Goal: Browse casually

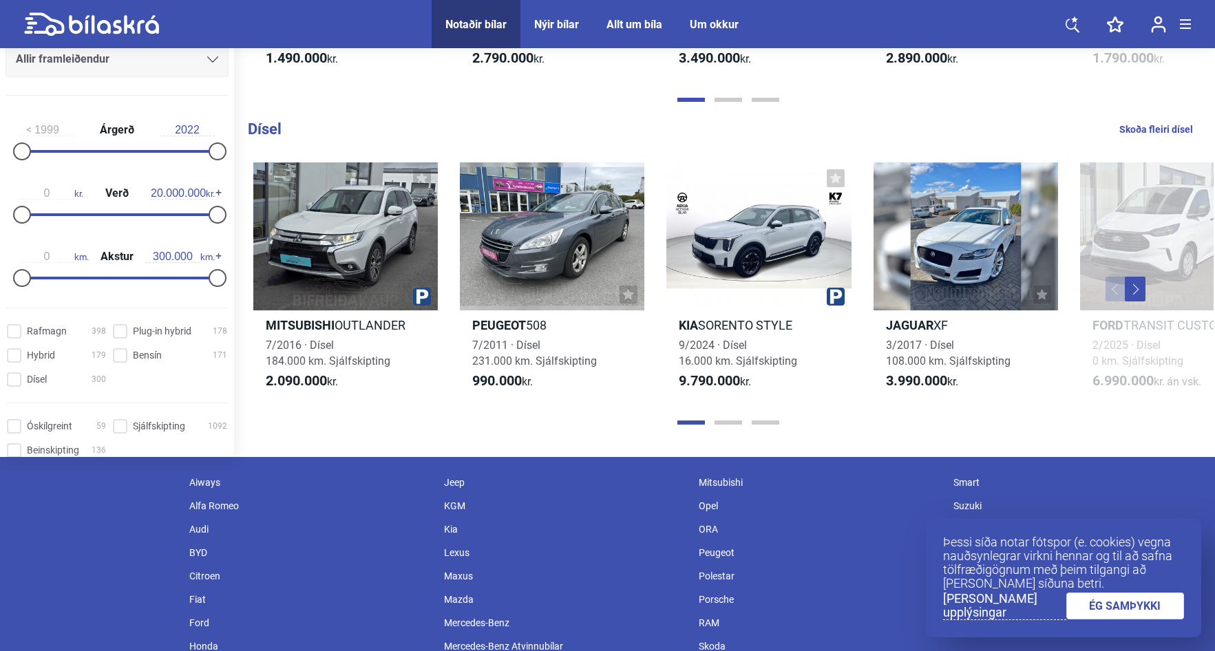
scroll to position [1653, 0]
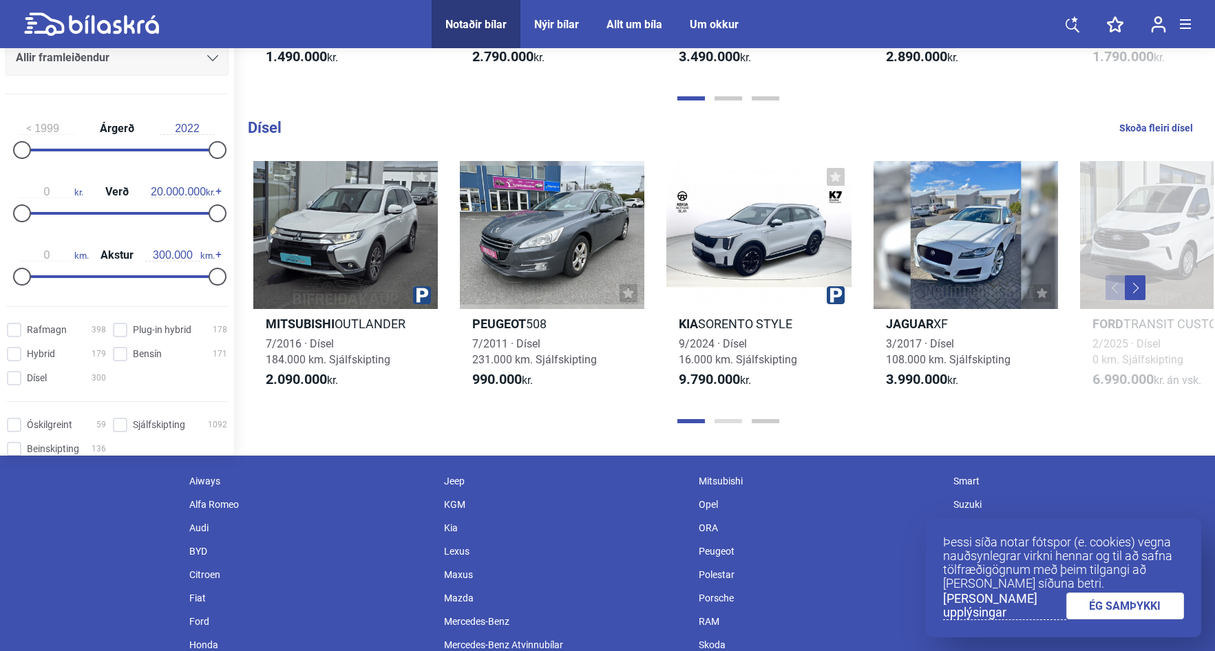
click at [723, 421] on button "Page 2" at bounding box center [729, 421] width 28 height 4
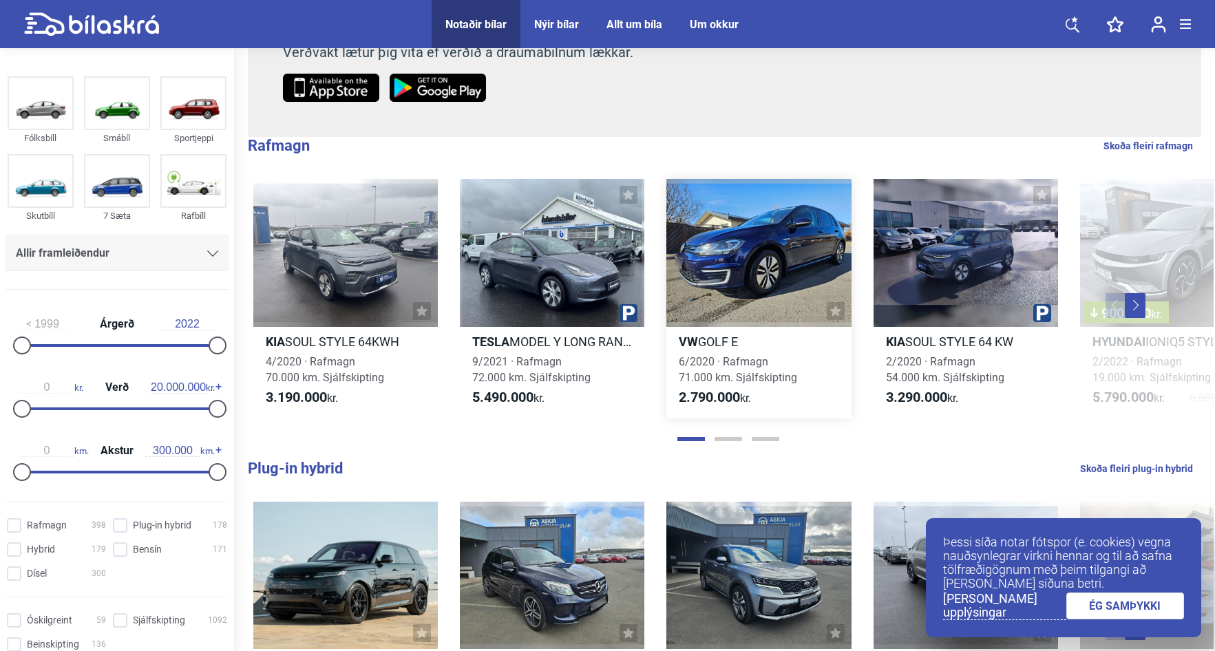
scroll to position [413, 0]
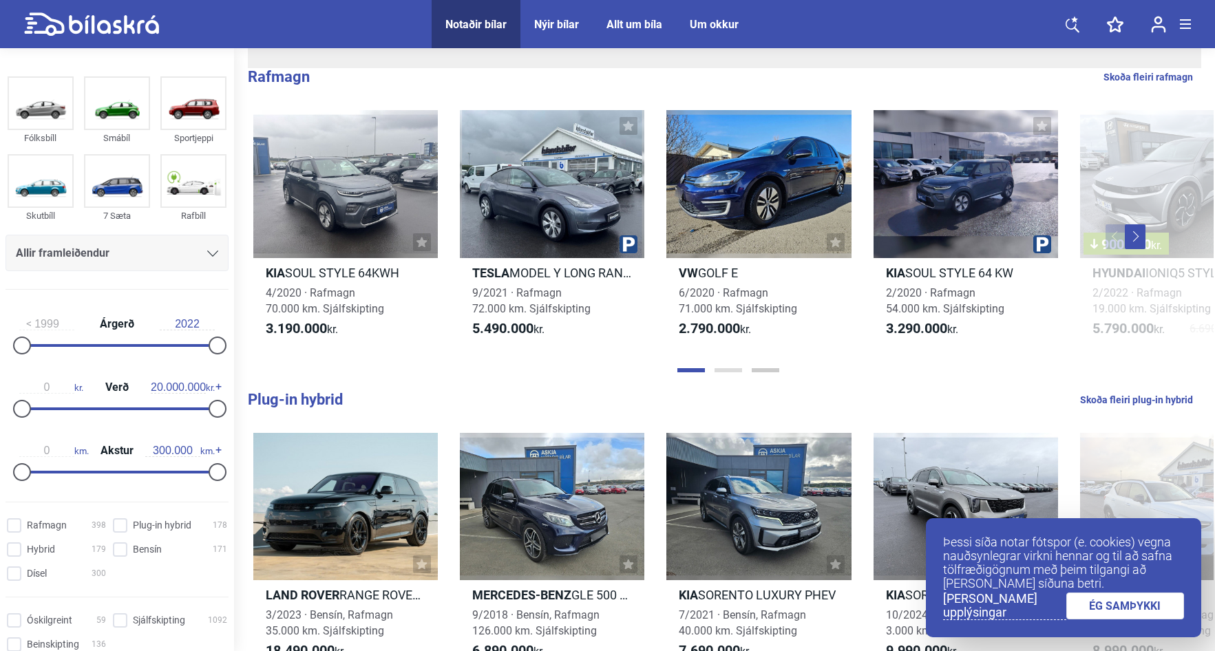
click at [726, 370] on button "Page 2" at bounding box center [729, 370] width 28 height 4
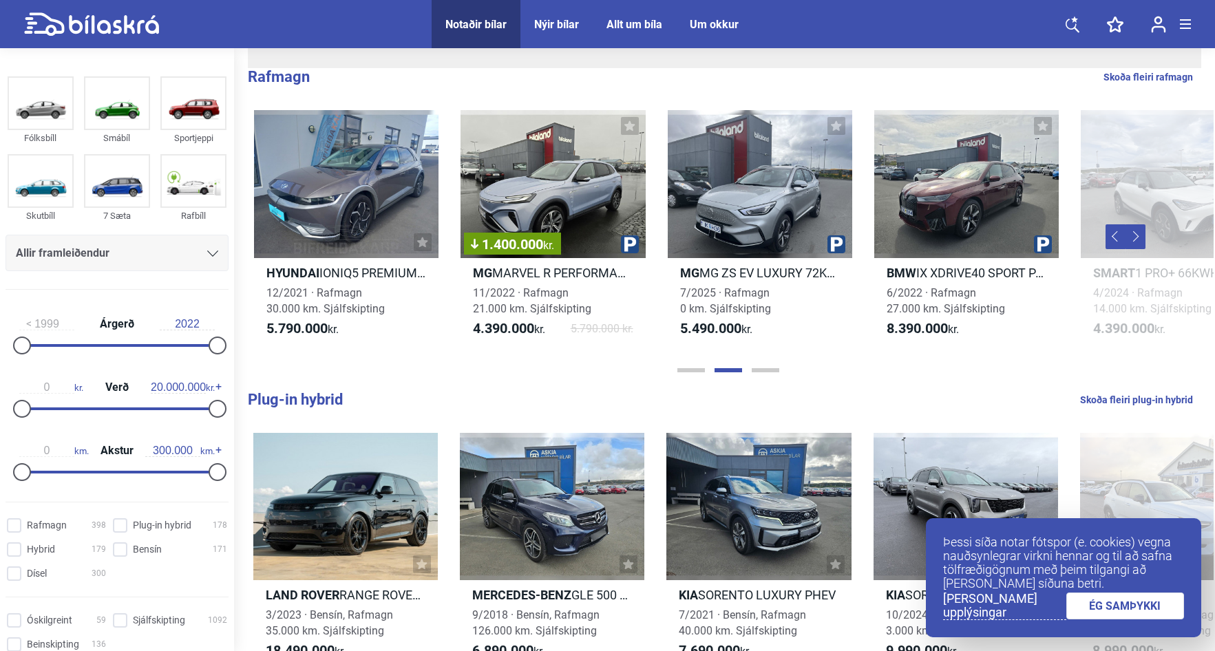
scroll to position [0, 1034]
click at [759, 370] on button "Page 3" at bounding box center [766, 370] width 28 height 4
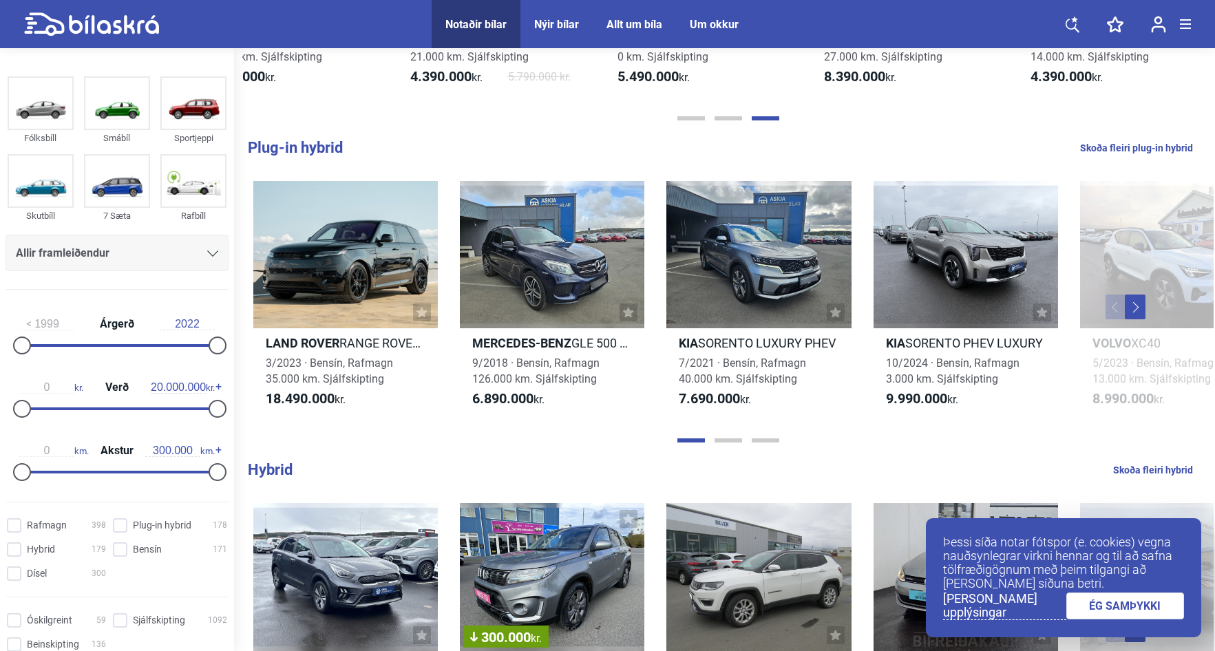
scroll to position [689, 0]
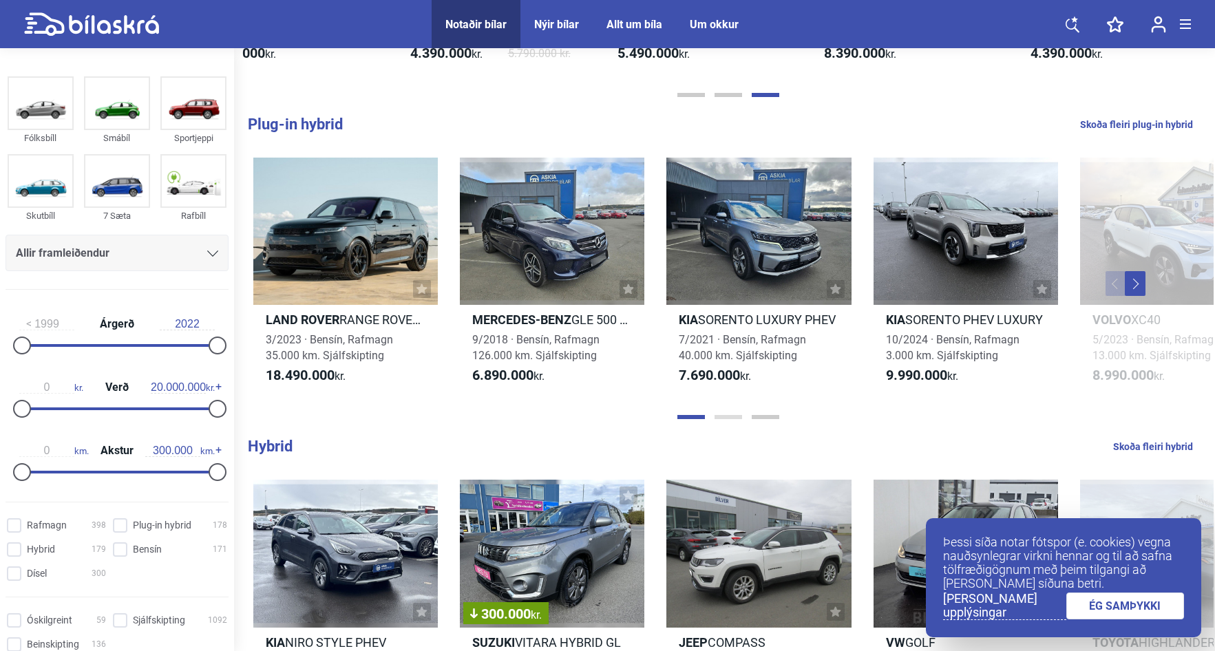
click at [725, 419] on button "Page 2" at bounding box center [729, 417] width 28 height 4
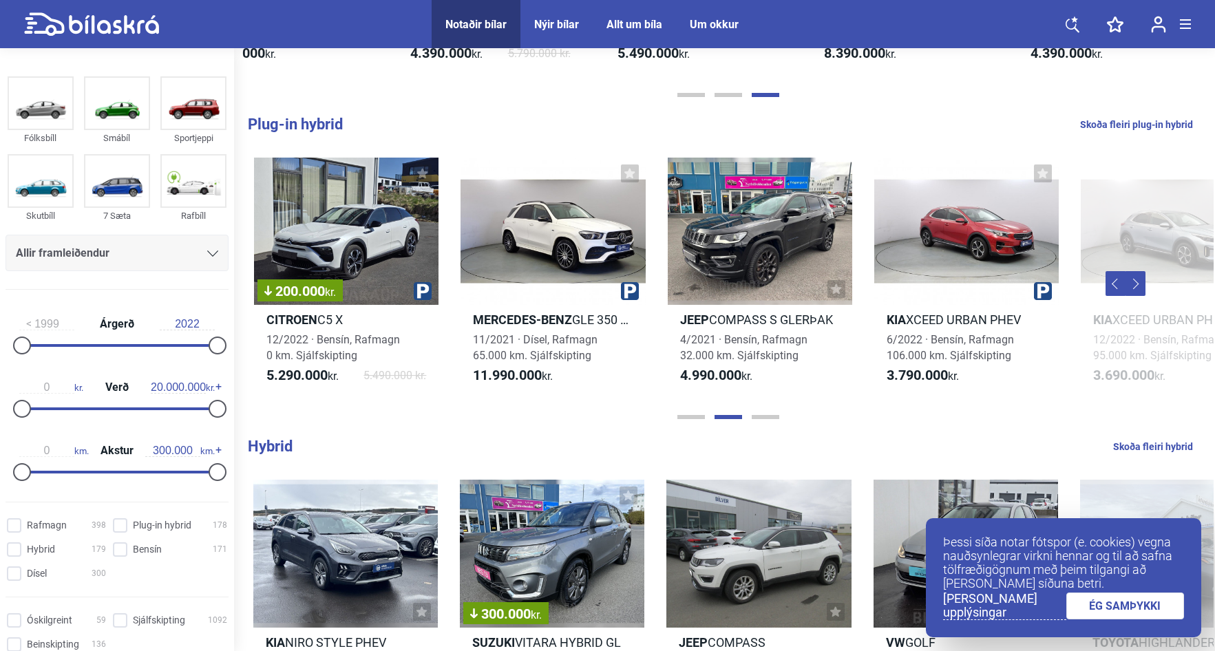
scroll to position [0, 1034]
click at [760, 415] on button "Page 3" at bounding box center [766, 417] width 28 height 4
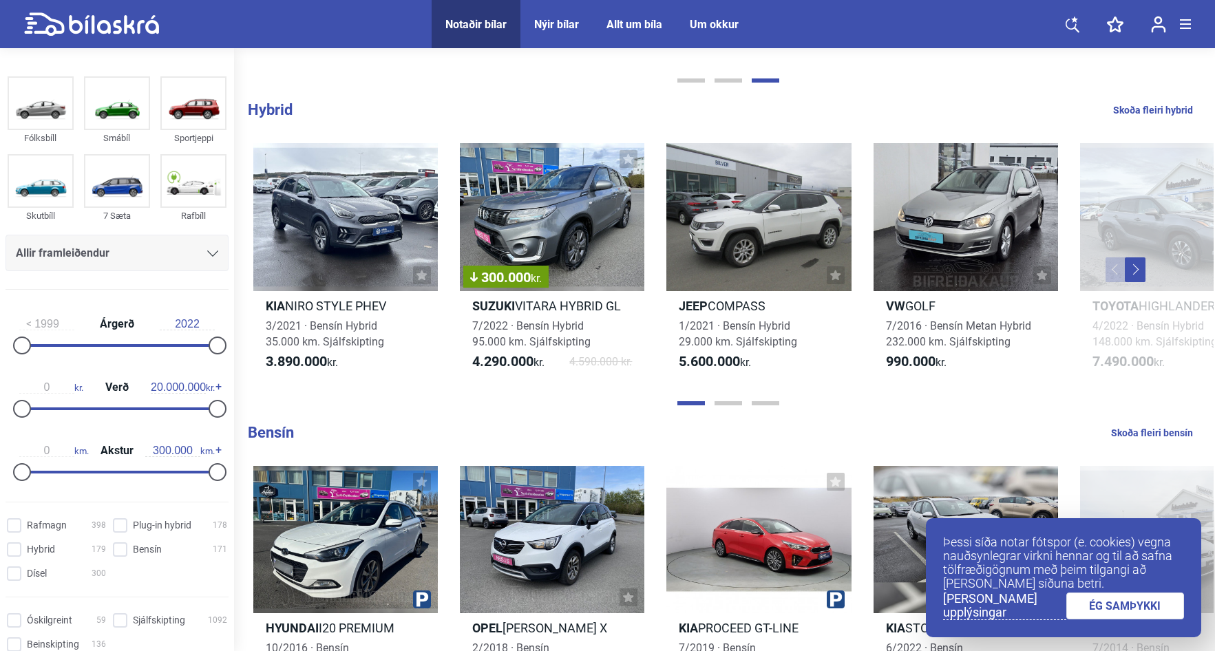
scroll to position [1033, 0]
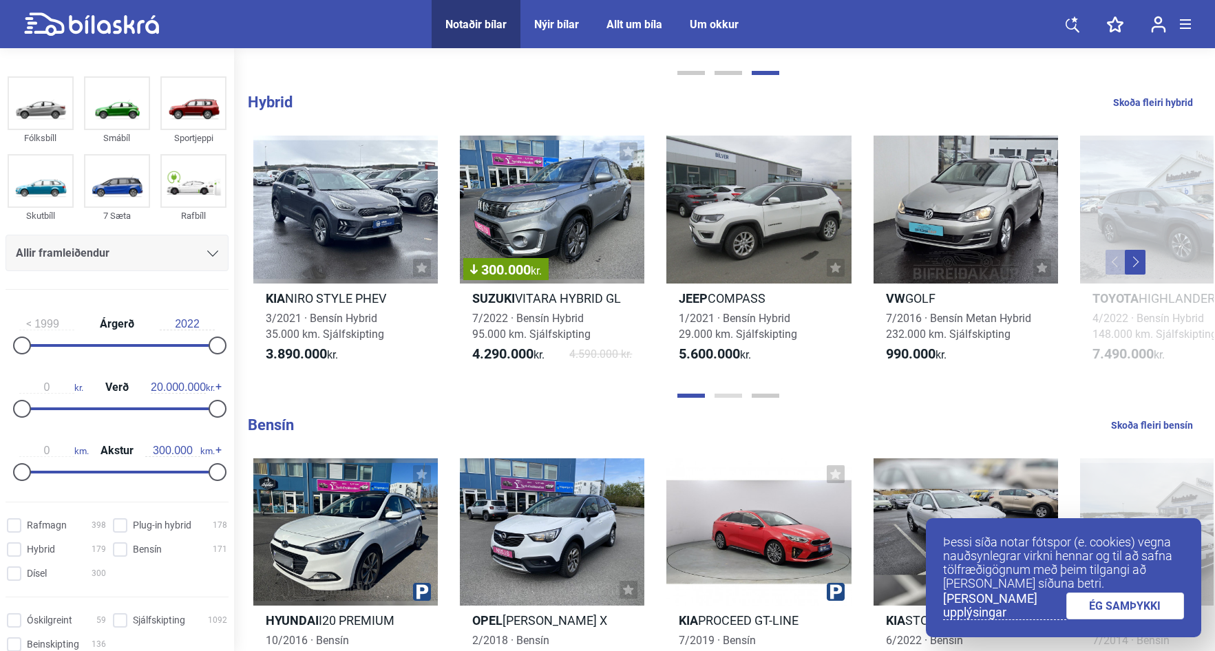
click at [722, 395] on button "Page 2" at bounding box center [729, 396] width 28 height 4
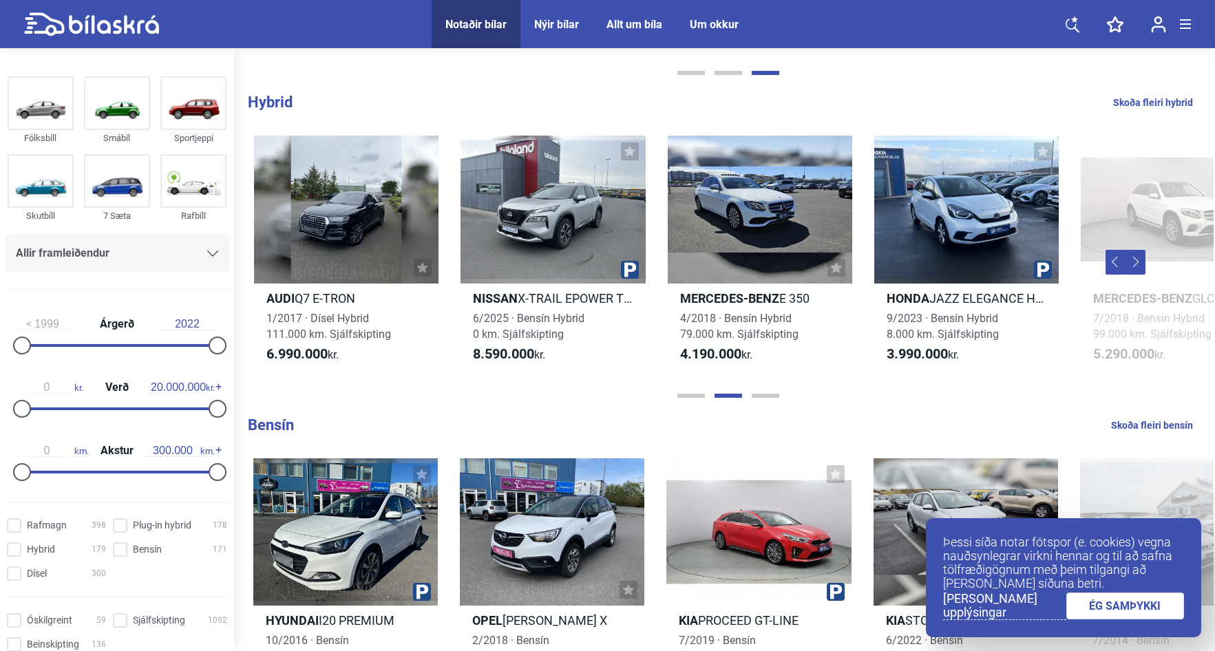
scroll to position [0, 1034]
click at [760, 398] on div at bounding box center [728, 396] width 972 height 14
click at [759, 392] on div at bounding box center [728, 396] width 972 height 14
click at [765, 396] on button "Page 3" at bounding box center [766, 396] width 28 height 4
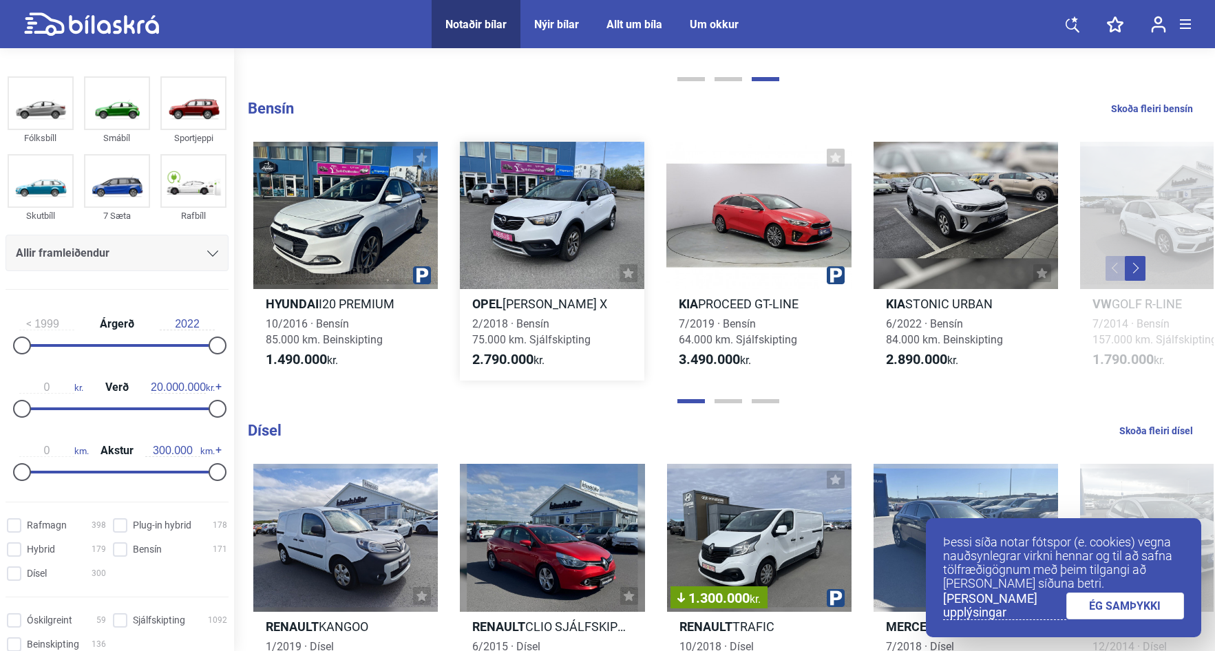
scroll to position [1377, 0]
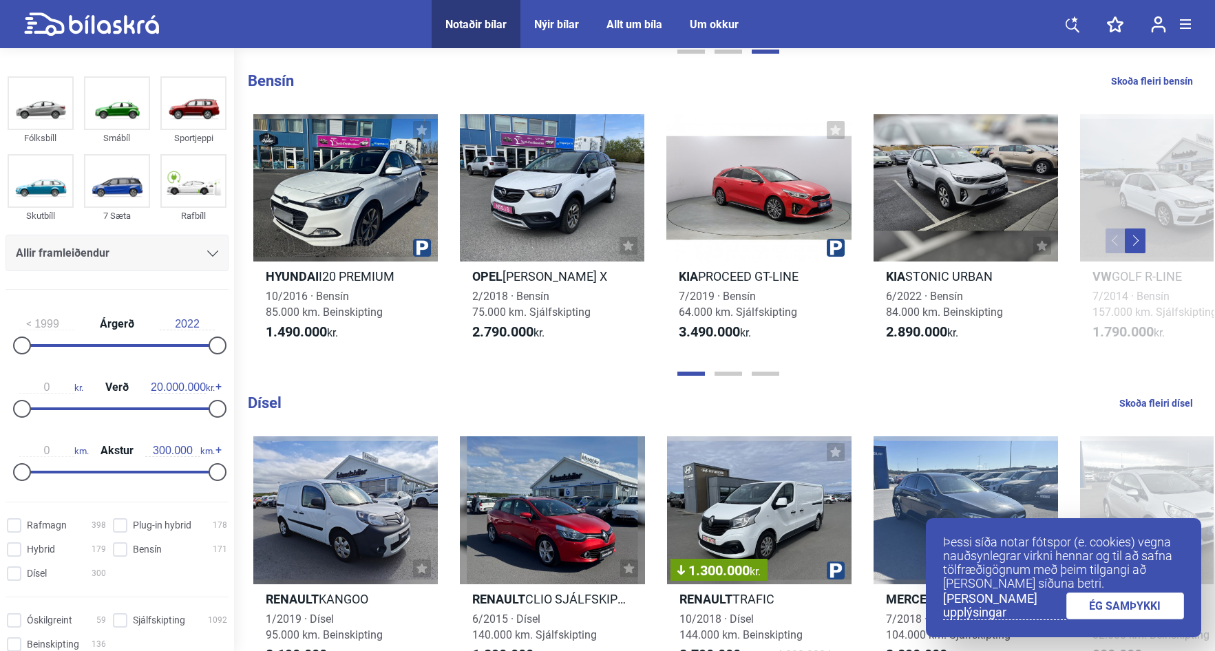
click at [728, 377] on div at bounding box center [728, 374] width 972 height 14
click at [727, 374] on button "Page 2" at bounding box center [729, 374] width 28 height 4
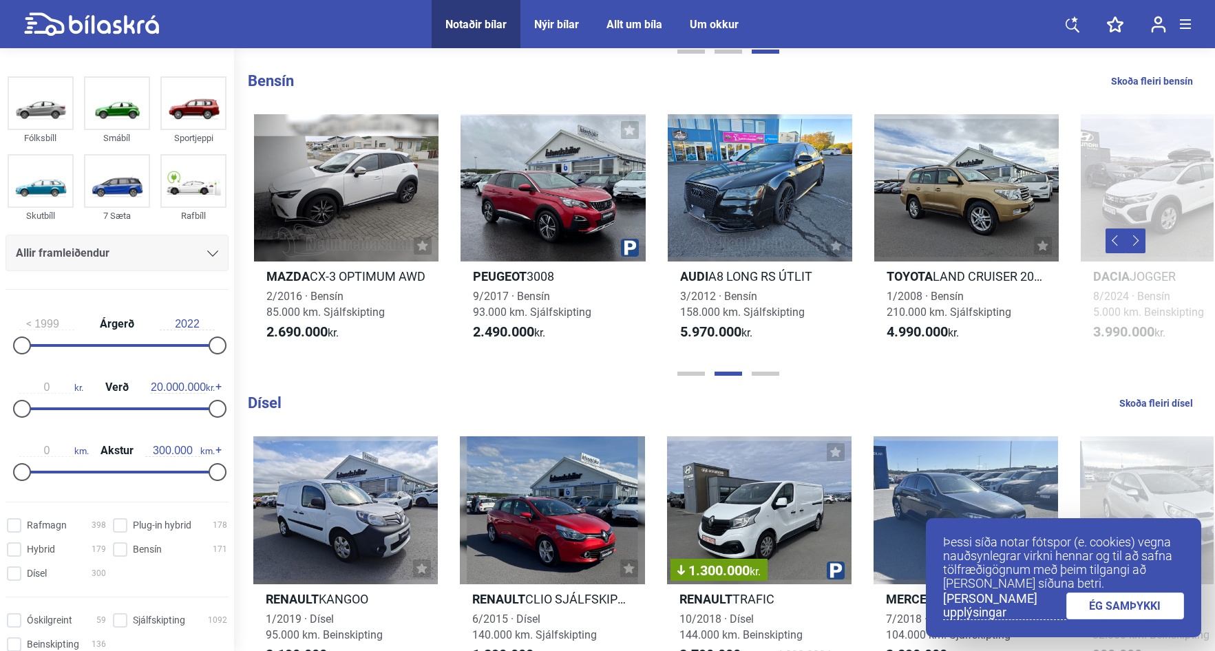
scroll to position [0, 1034]
click at [768, 373] on button "Page 3" at bounding box center [766, 374] width 28 height 4
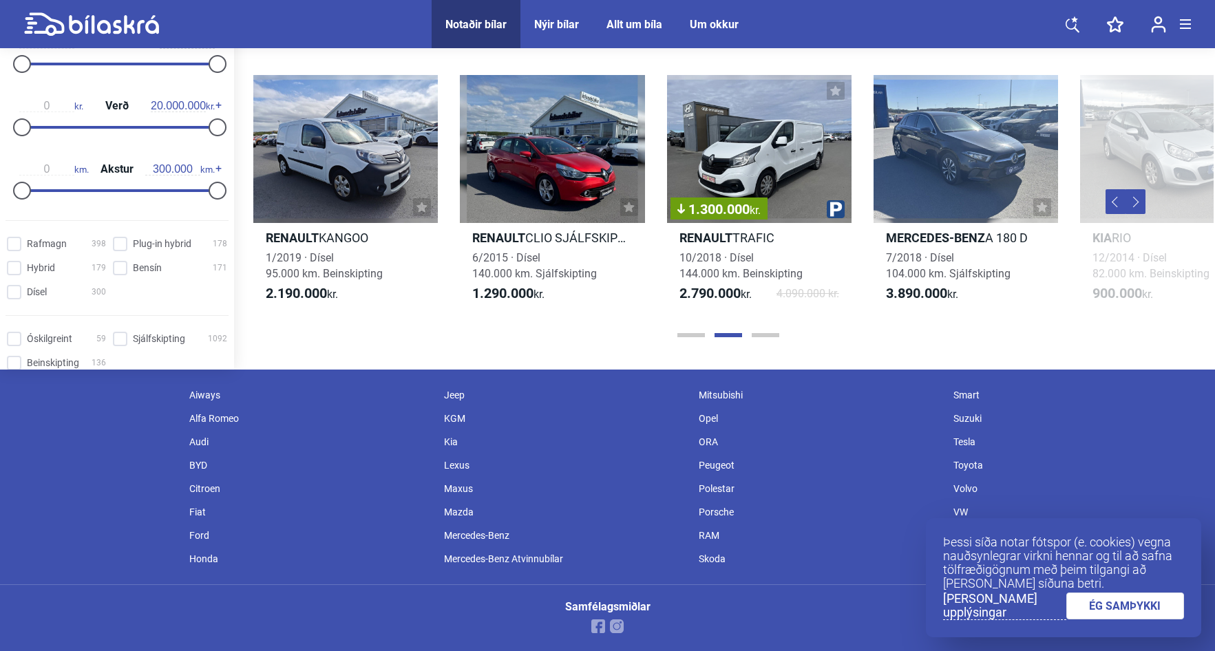
scroll to position [1672, 0]
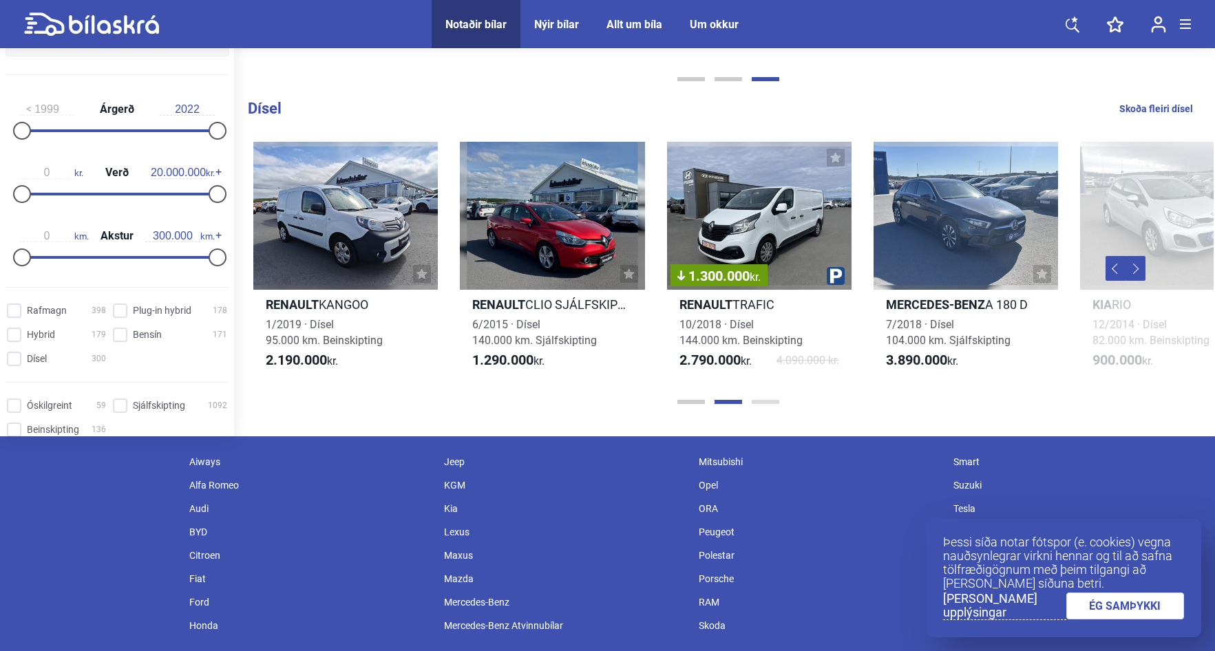
click at [764, 401] on button "Page 3" at bounding box center [766, 402] width 28 height 4
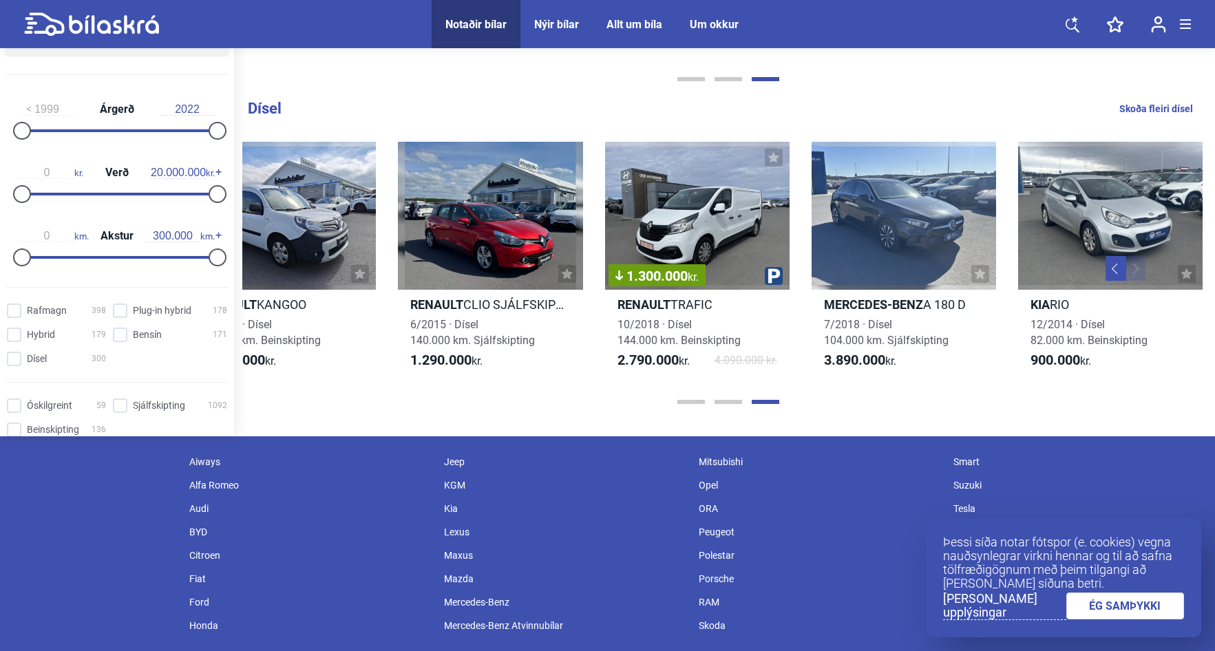
click at [764, 401] on button "Page 3" at bounding box center [766, 402] width 28 height 4
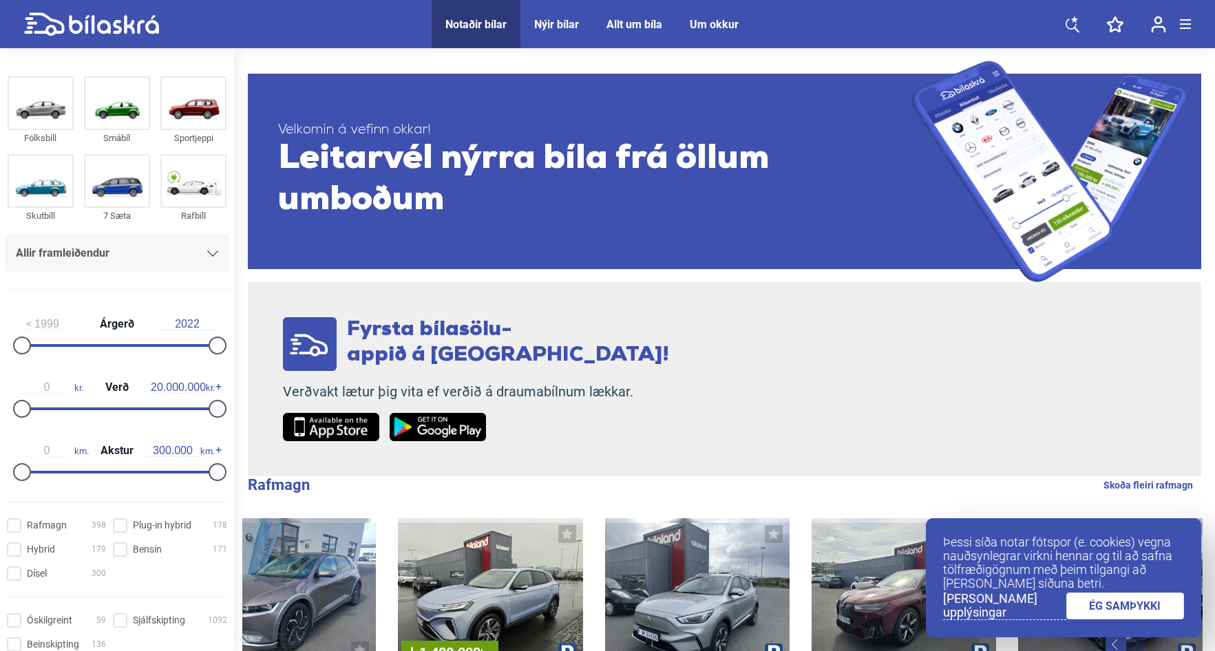
scroll to position [0, 0]
